Goal: Navigation & Orientation: Go to known website

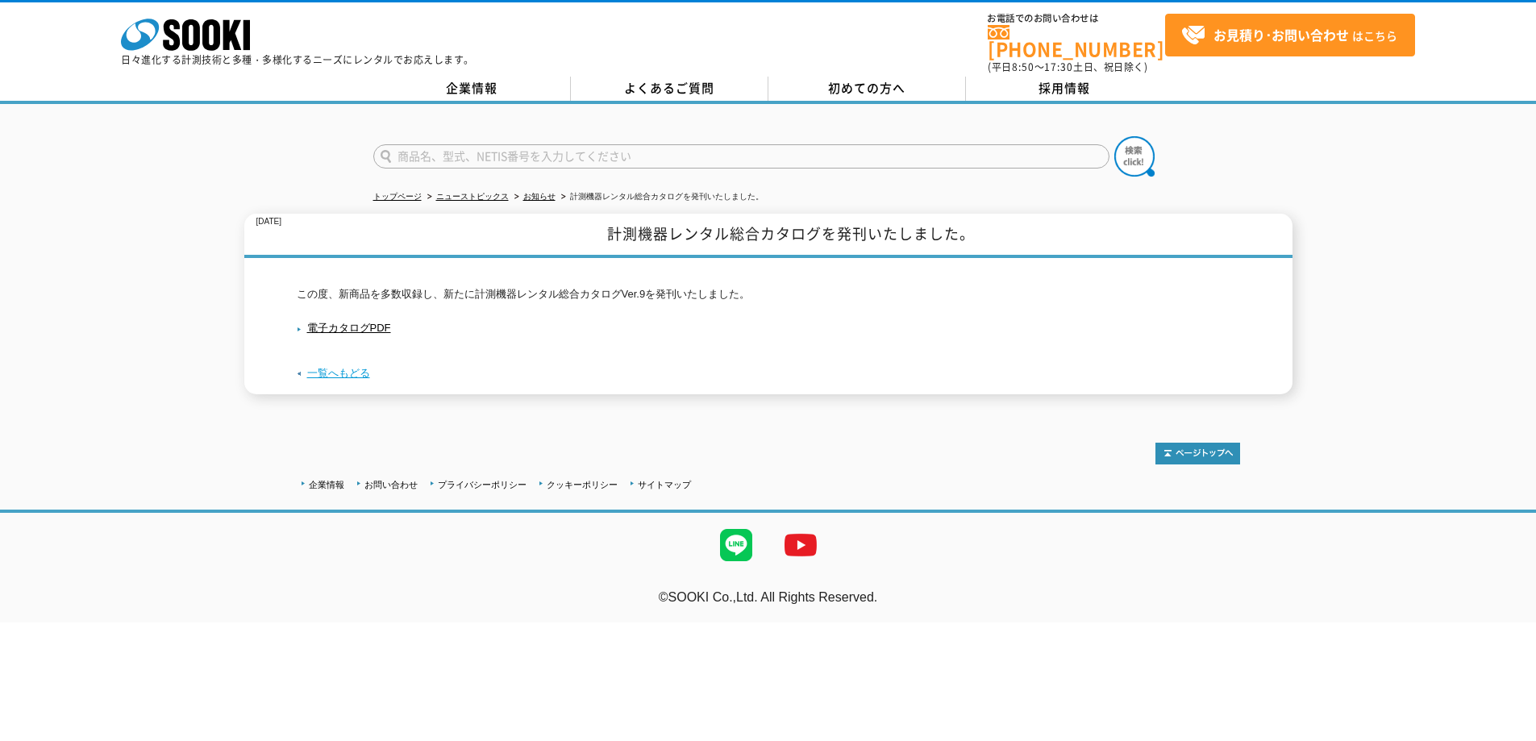
click at [339, 367] on link "一覧へもどる" at bounding box center [338, 373] width 63 height 12
click at [183, 48] on icon "株式会社 ソーキ" at bounding box center [185, 35] width 129 height 32
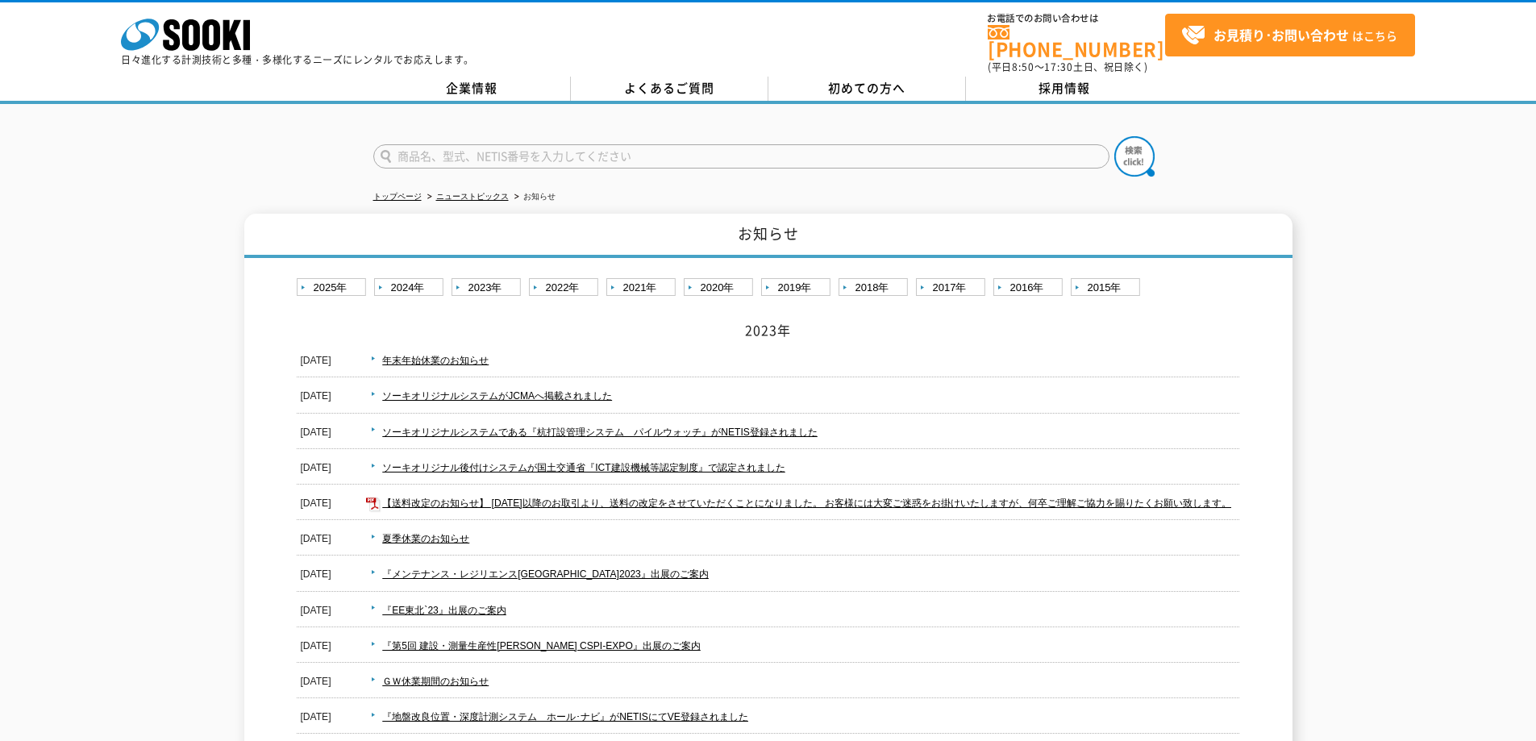
drag, startPoint x: 435, startPoint y: 275, endPoint x: 434, endPoint y: 254, distance: 21.0
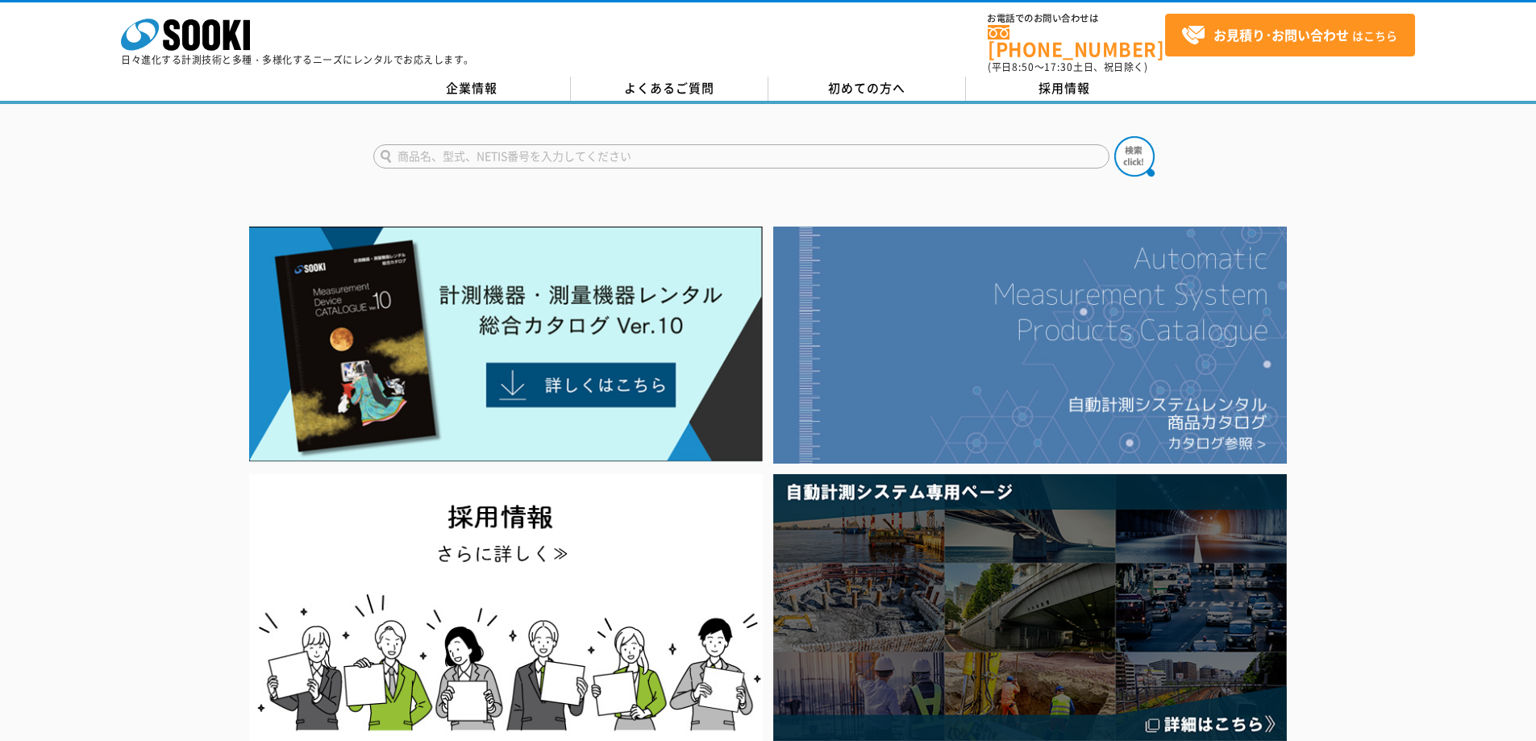
click at [1009, 339] on img at bounding box center [1029, 345] width 513 height 237
